Goal: Use online tool/utility: Utilize a website feature to perform a specific function

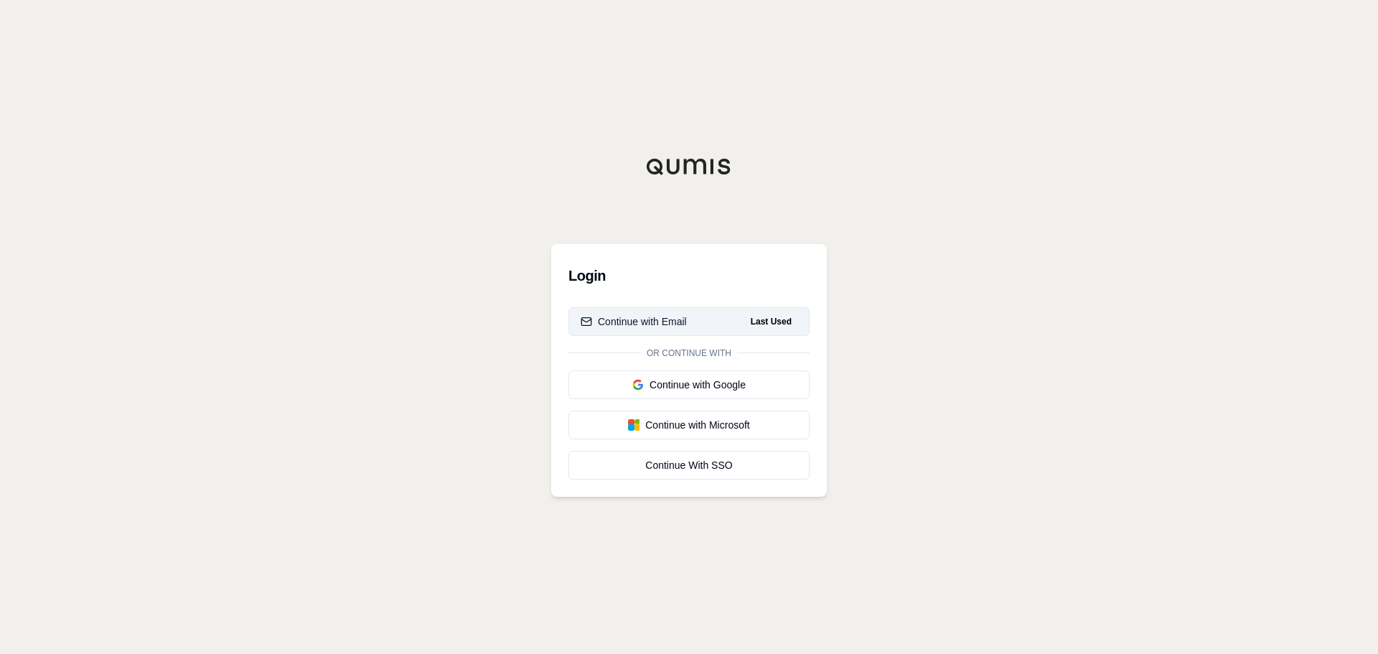
click at [652, 324] on div "Continue with Email" at bounding box center [634, 321] width 106 height 14
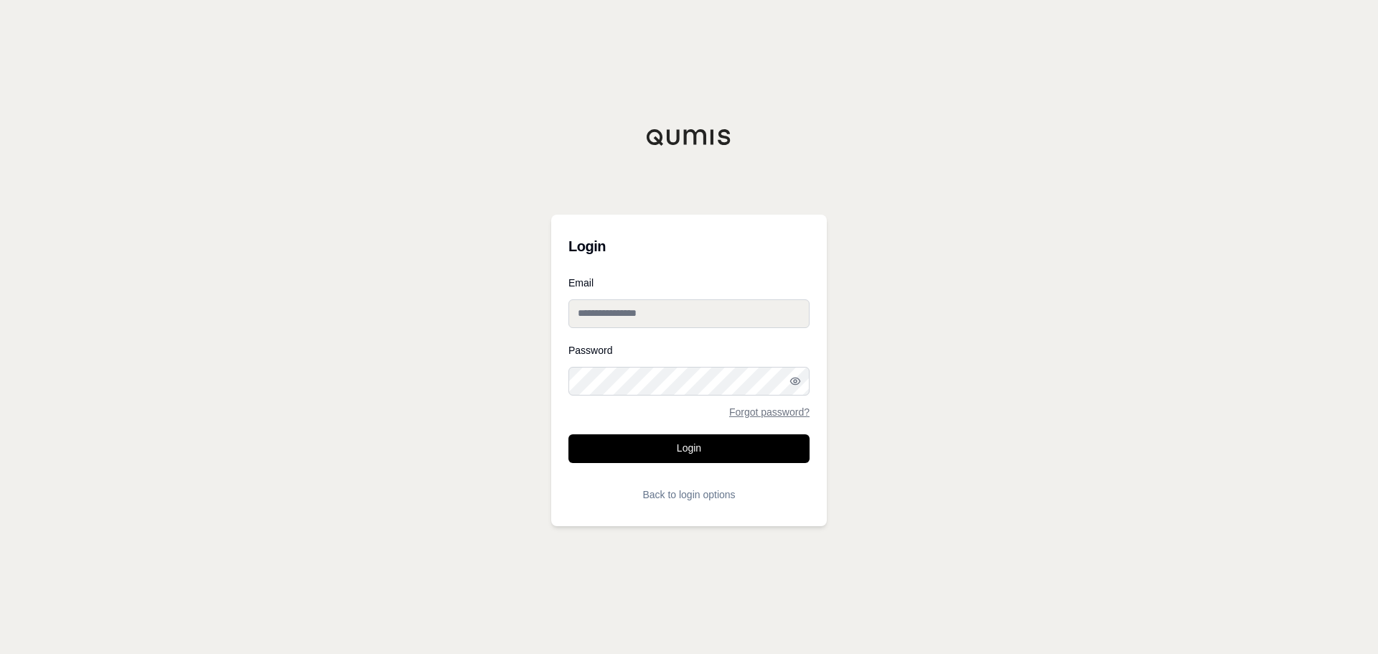
type input "**********"
click at [667, 453] on button "Login" at bounding box center [688, 448] width 241 height 29
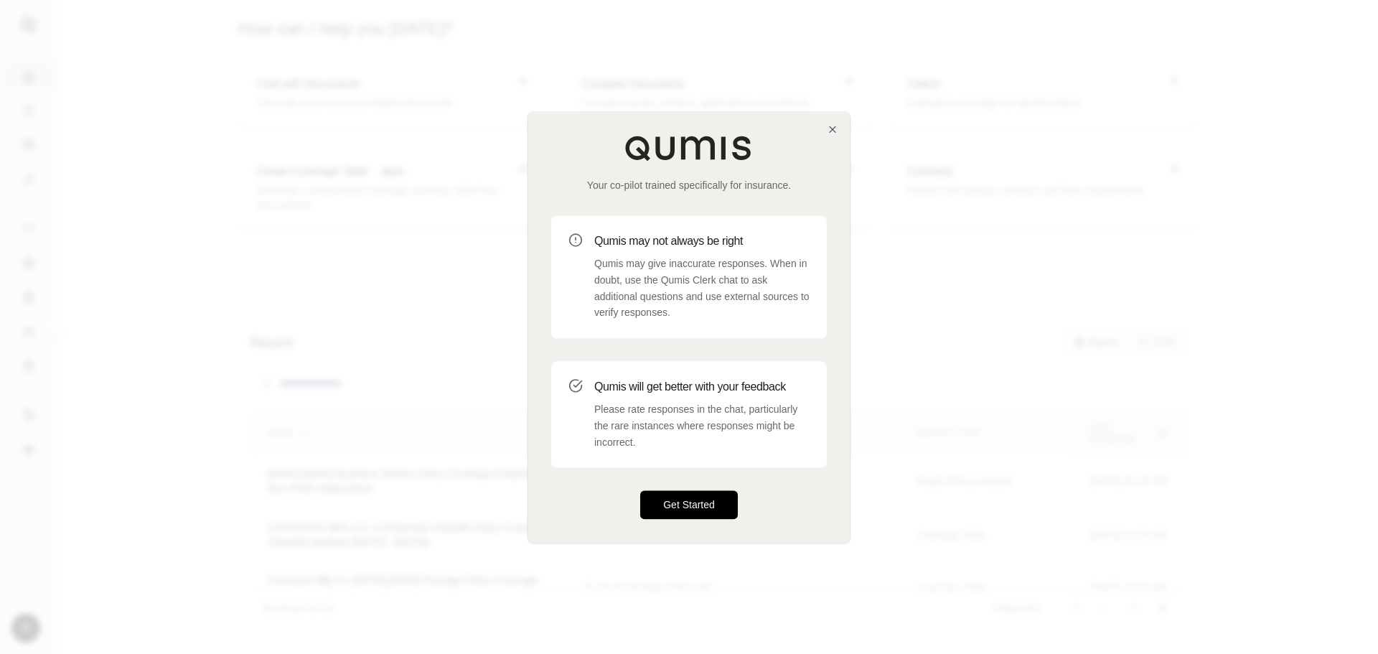
click at [688, 501] on button "Get Started" at bounding box center [689, 504] width 98 height 29
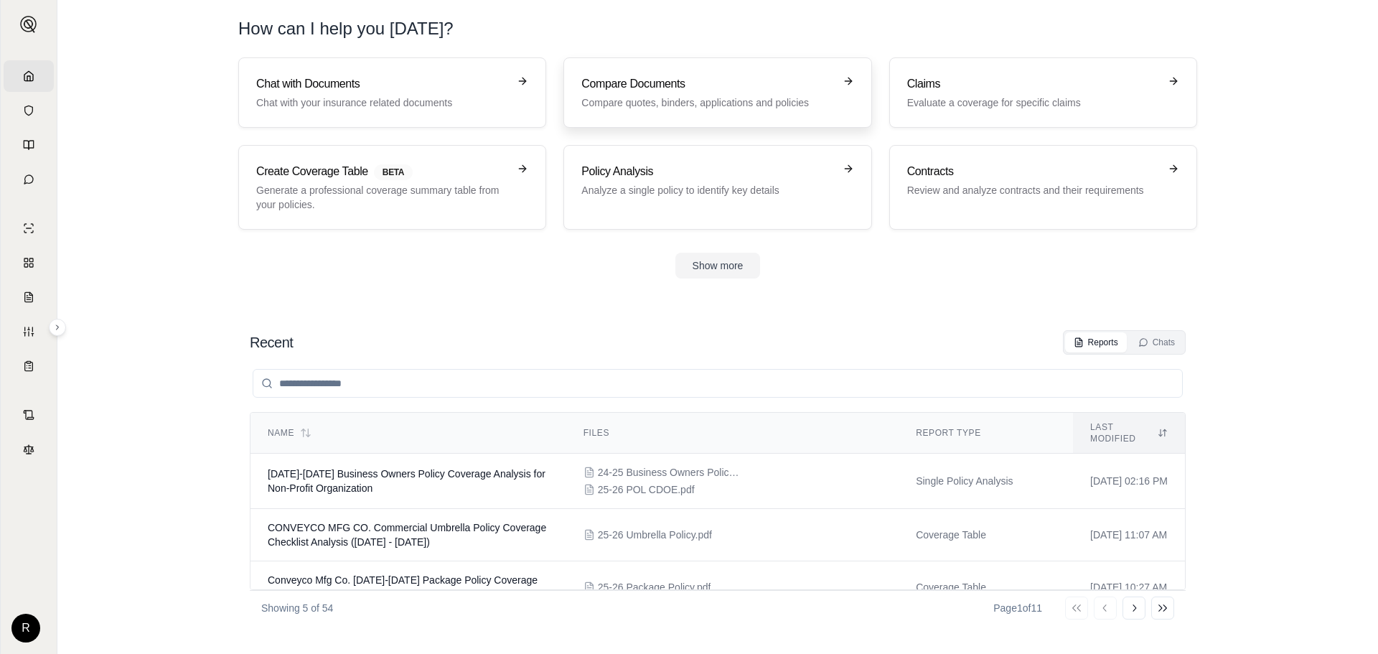
click at [744, 100] on p "Compare quotes, binders, applications and policies" at bounding box center [707, 102] width 252 height 14
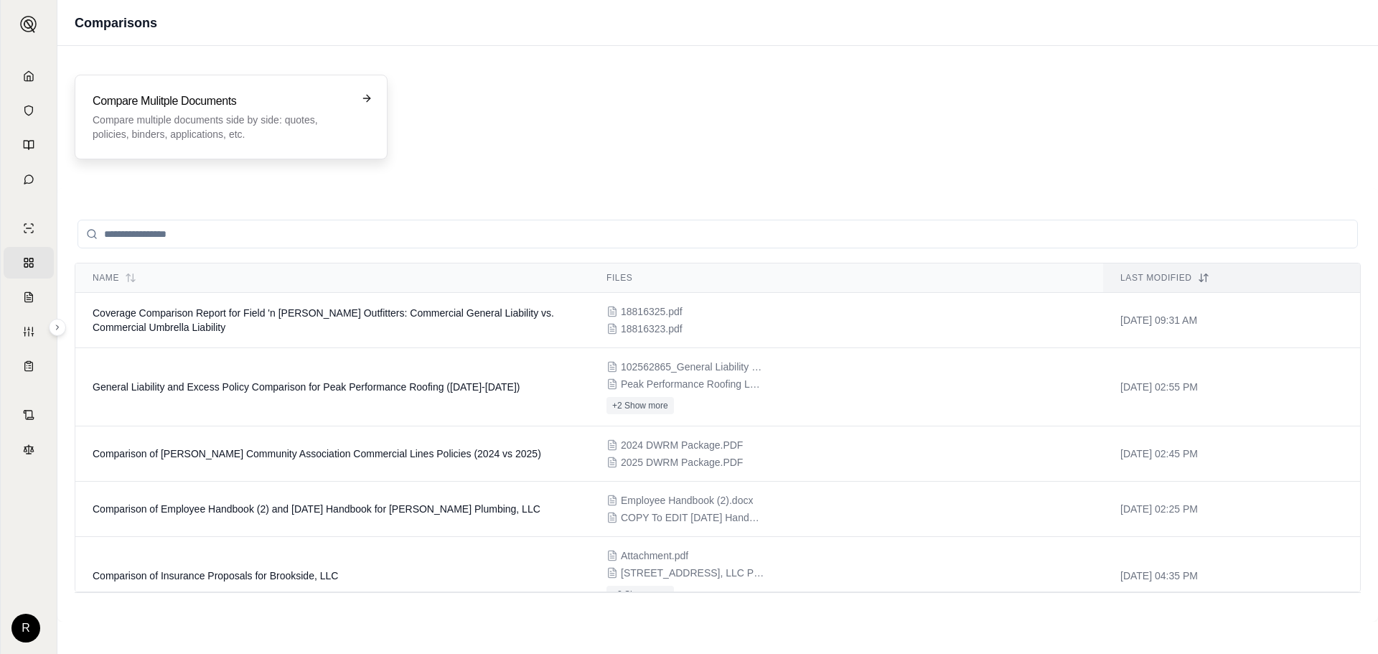
click at [299, 127] on p "Compare multiple documents side by side: quotes, policies, binders, application…" at bounding box center [221, 127] width 257 height 29
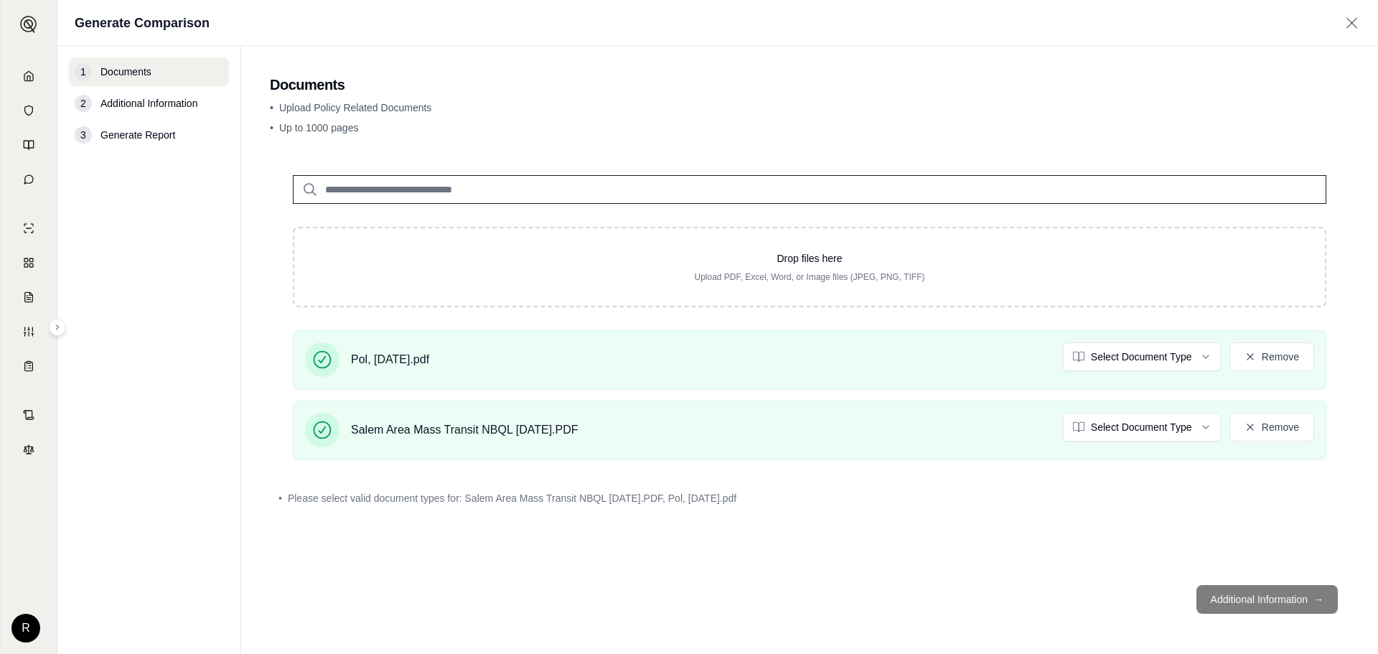
click at [1235, 603] on footer "Additional Information →" at bounding box center [809, 599] width 1079 height 52
drag, startPoint x: 1239, startPoint y: 601, endPoint x: 1214, endPoint y: 595, distance: 26.5
click at [1239, 600] on footer "Additional Information →" at bounding box center [809, 599] width 1079 height 52
click at [586, 507] on div "• Please select valid document types for: Salem Area Mass Transit NBQL [DATE].P…" at bounding box center [809, 498] width 1079 height 32
click at [1206, 360] on html "Home Vault Prompts Chats Single Policy Comparisons Claims Custom Report Coverag…" at bounding box center [689, 380] width 1378 height 761
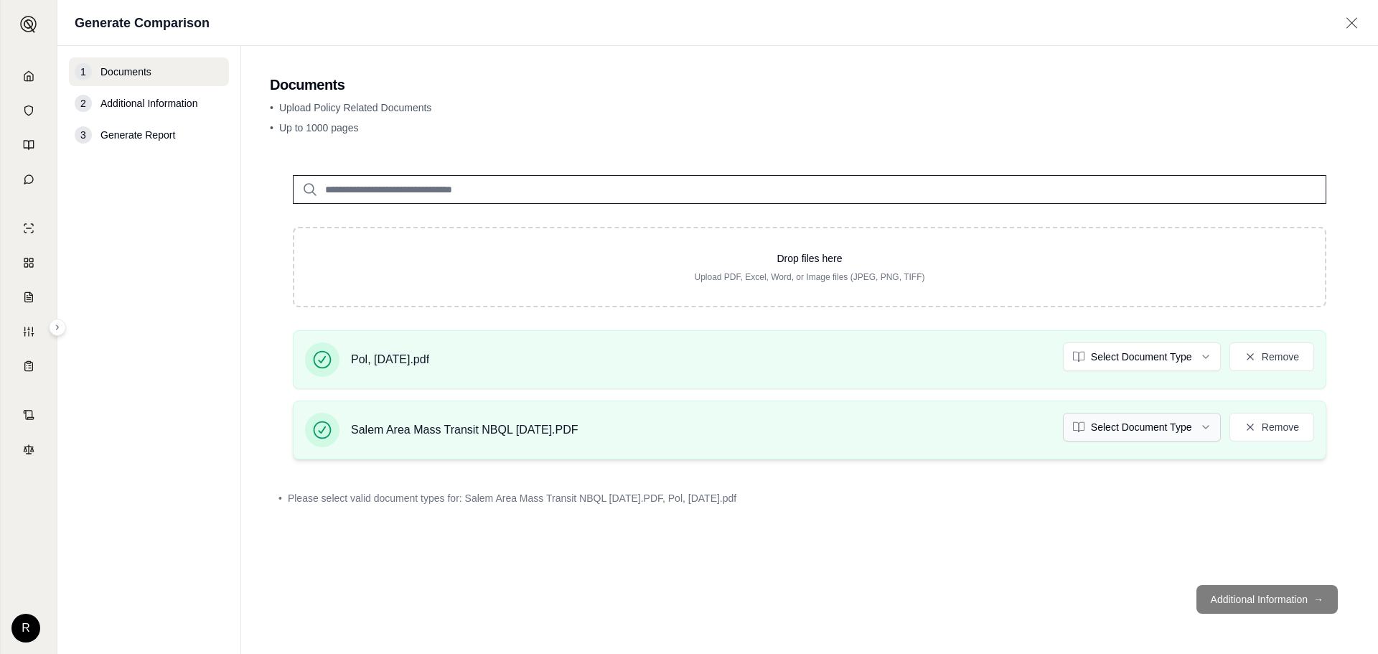
click at [1204, 429] on html "Home Vault Prompts Chats Single Policy Comparisons Claims Custom Report Coverag…" at bounding box center [689, 380] width 1378 height 761
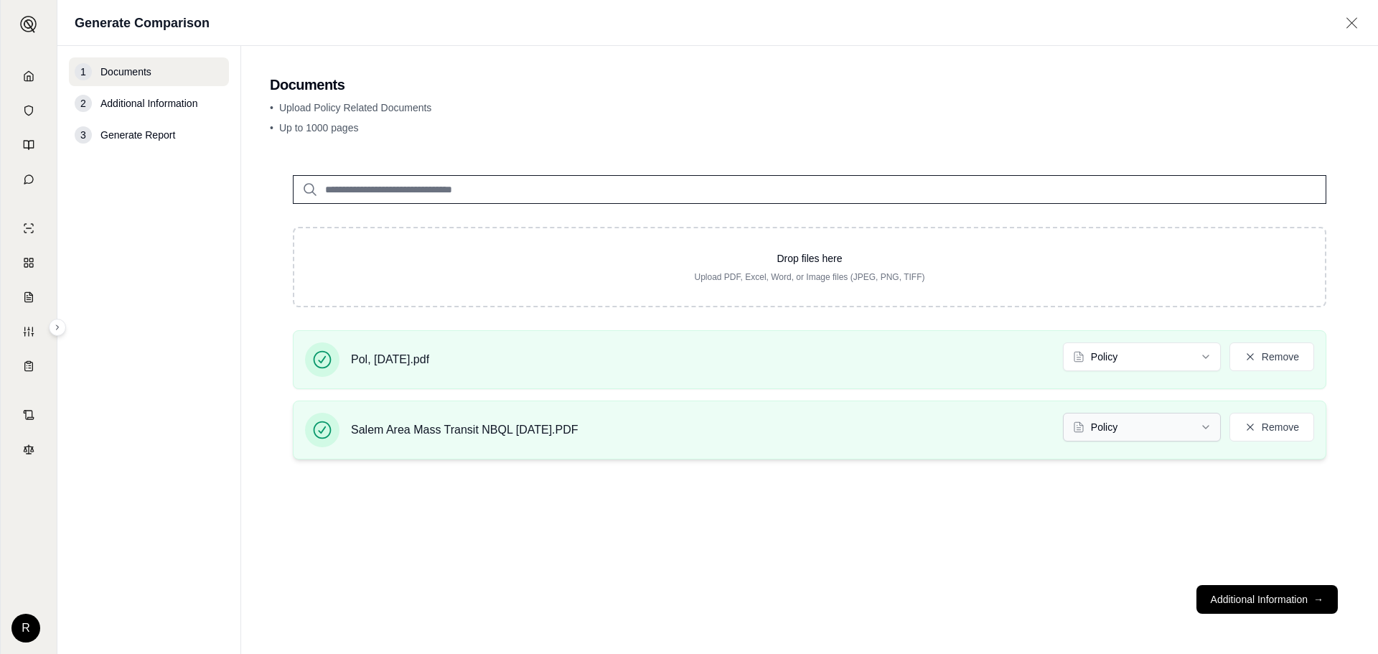
click at [1153, 425] on html "Home Vault Prompts Chats Single Policy Comparisons Claims Custom Report Coverag…" at bounding box center [689, 380] width 1378 height 761
click at [1025, 483] on div "Drop files here Upload PDF, Excel, Word, or Image files (JPEG, PNG, TIFF) Pol, …" at bounding box center [809, 362] width 1079 height 421
click at [1239, 594] on button "Additional Information →" at bounding box center [1266, 599] width 141 height 29
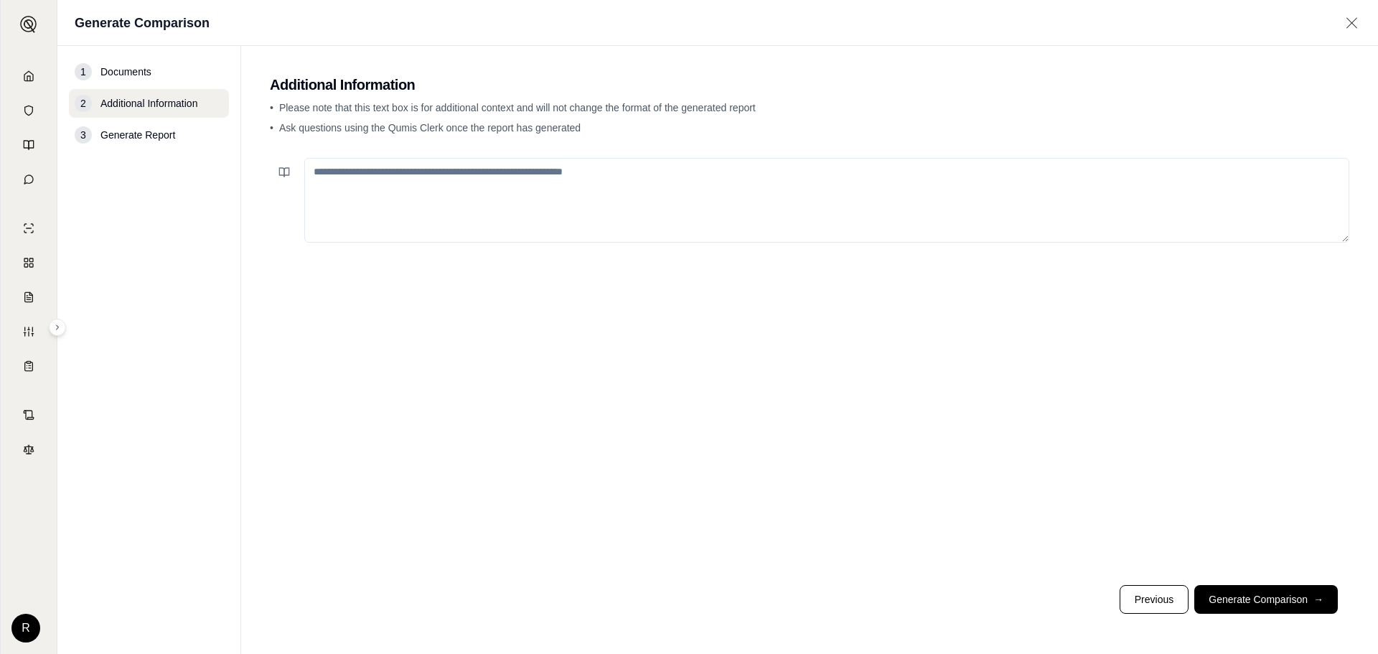
click at [563, 198] on textarea at bounding box center [826, 200] width 1045 height 85
type textarea "**********"
click at [1253, 606] on button "Generate Comparison →" at bounding box center [1266, 599] width 144 height 29
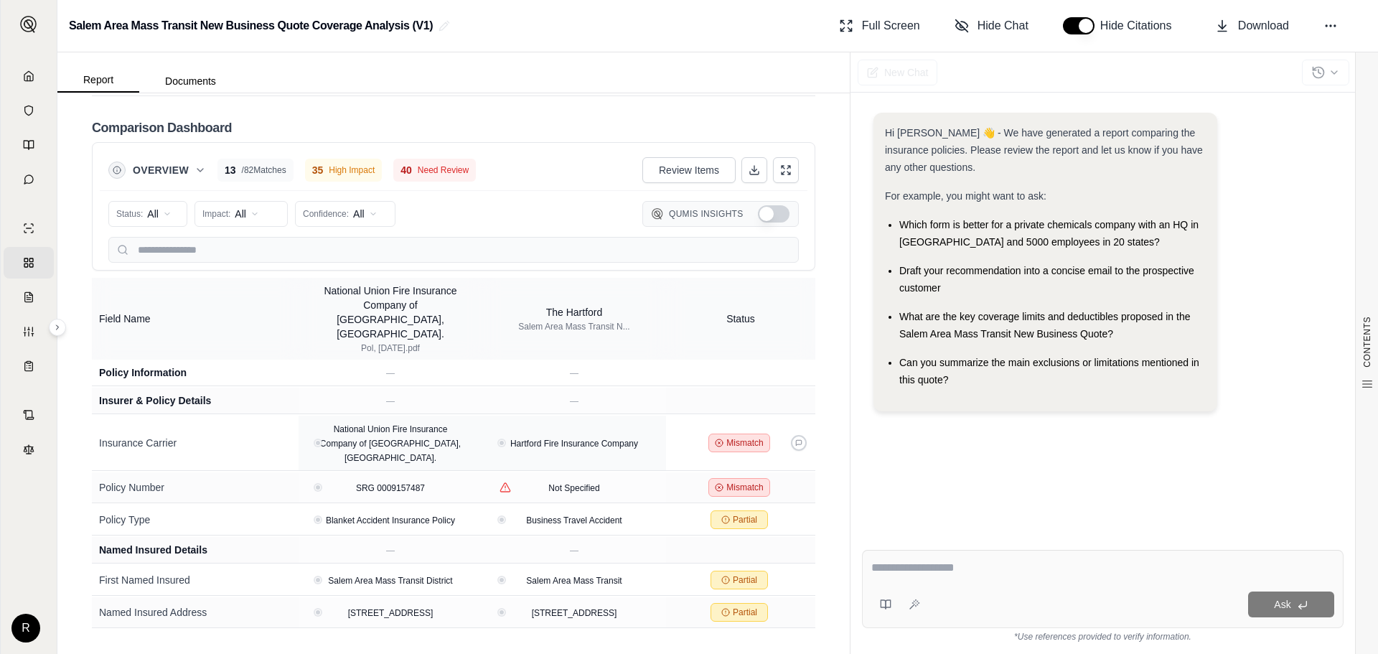
click at [743, 437] on span "Mismatch" at bounding box center [744, 442] width 37 height 11
click at [822, 480] on div "CONTENTS Table of Contents Key Findings: INSURANCE POLICY COMPARISON Introducti…" at bounding box center [453, 373] width 792 height 561
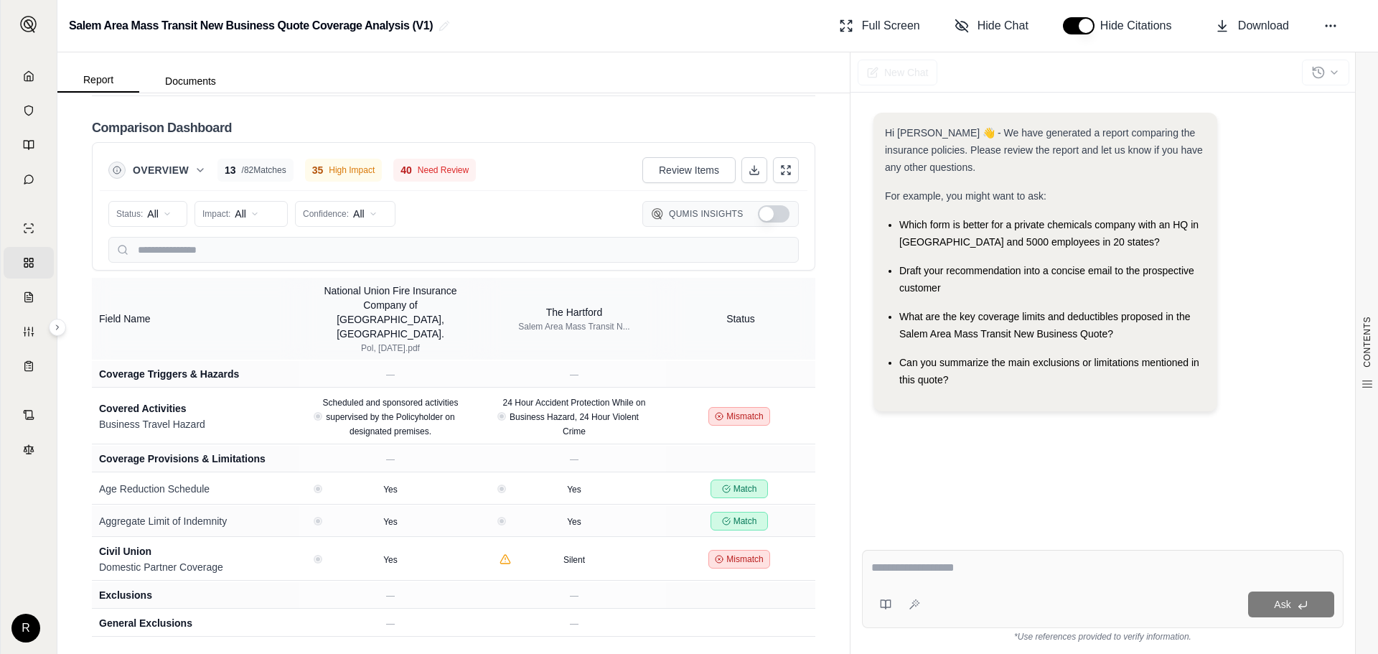
scroll to position [1616, 0]
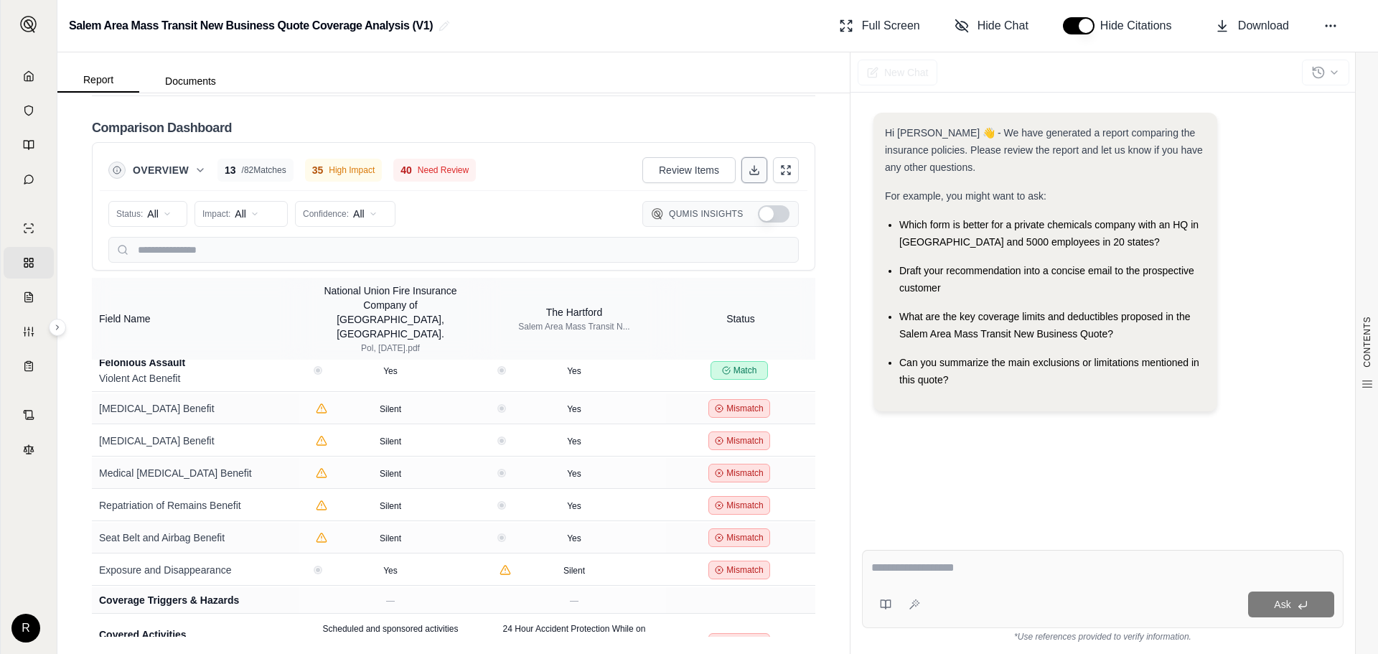
click at [746, 177] on button at bounding box center [754, 170] width 26 height 26
